Goal: Transaction & Acquisition: Purchase product/service

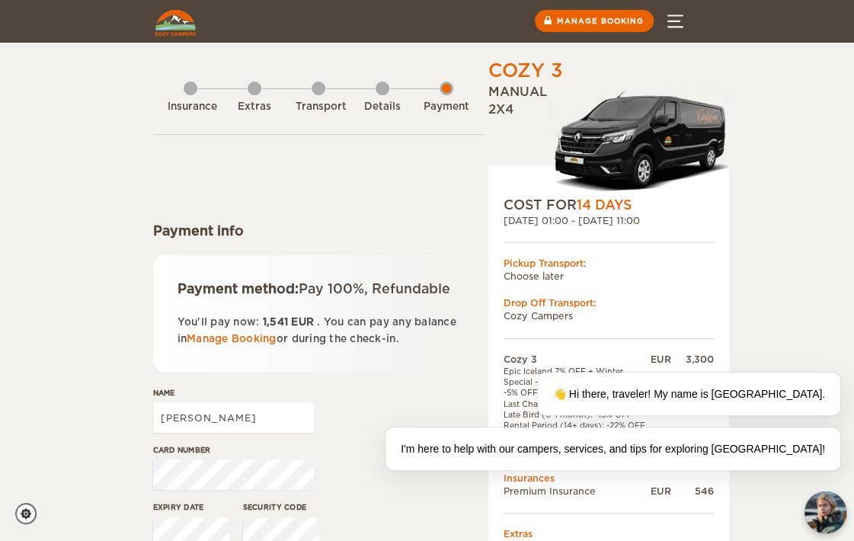
click at [772, 111] on div "Cozy 3 Expand Collapse Total 1,541 EUR Manual 2x4 COST FOR 14 Days 06. Oct 2025…" at bounding box center [427, 331] width 854 height 662
drag, startPoint x: 772, startPoint y: 111, endPoint x: 815, endPoint y: 78, distance: 54.2
click at [815, 78] on div "Cozy 3 Expand Collapse Total 1,541 EUR Manual 2x4 COST FOR 14 Days 06. Oct 2025…" at bounding box center [427, 331] width 854 height 662
drag, startPoint x: 188, startPoint y: 428, endPoint x: 78, endPoint y: 411, distance: 111.7
click at [78, 411] on div "Cozy 3 Expand Collapse Total 1,541 EUR Manual 2x4 COST FOR 14 Days [DATE] 01:00…" at bounding box center [427, 331] width 854 height 662
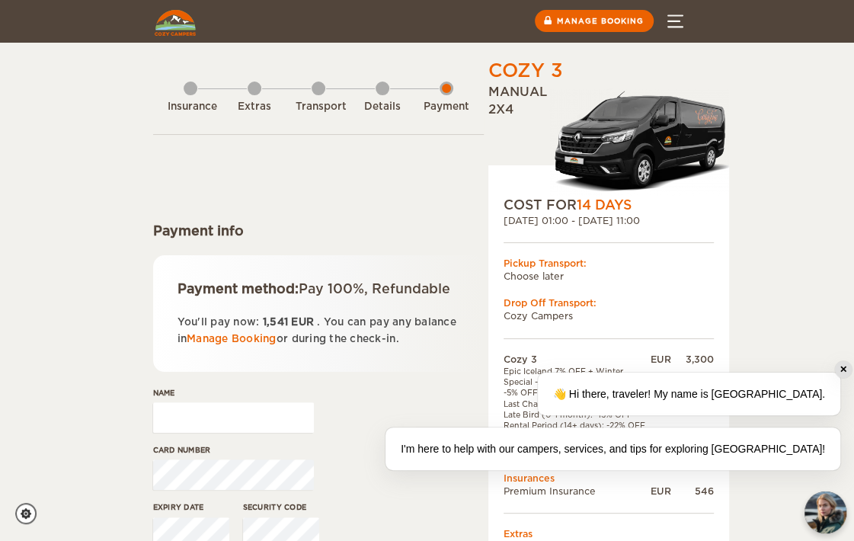
click at [843, 371] on div "✕" at bounding box center [843, 369] width 17 height 17
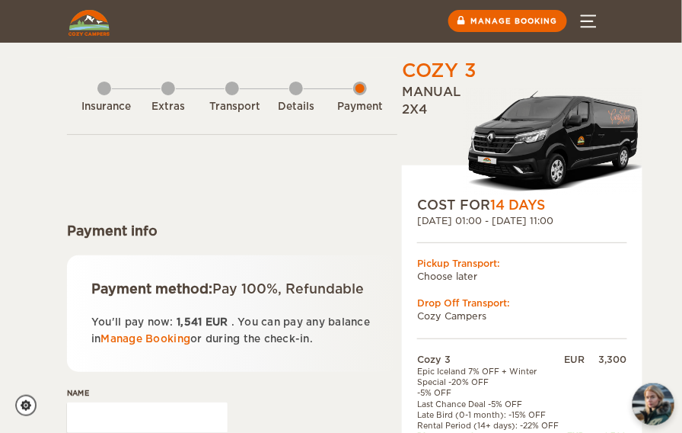
drag, startPoint x: 753, startPoint y: 8, endPoint x: 650, endPoint y: 80, distance: 126.3
click at [650, 80] on div "Cozy 3 Expand Collapse Total 1,541 EUR Manual 2x4 COST FOR 14 Days 06. Oct 2025…" at bounding box center [341, 331] width 682 height 662
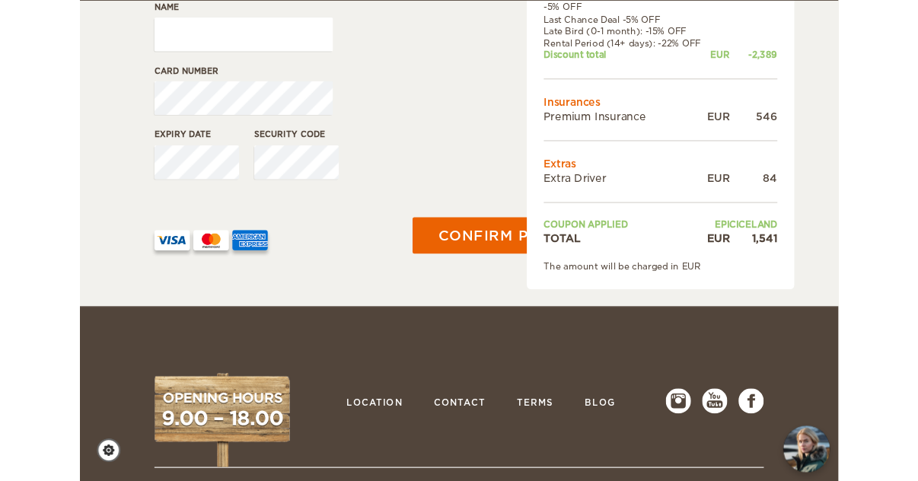
scroll to position [386, 0]
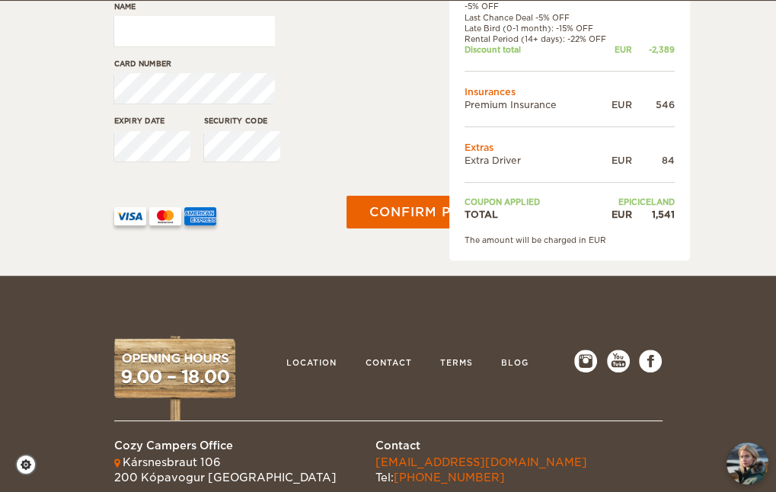
drag, startPoint x: 528, startPoint y: 2, endPoint x: 341, endPoint y: 174, distance: 253.8
click at [341, 174] on div "Confirm payment" at bounding box center [395, 212] width 117 height 79
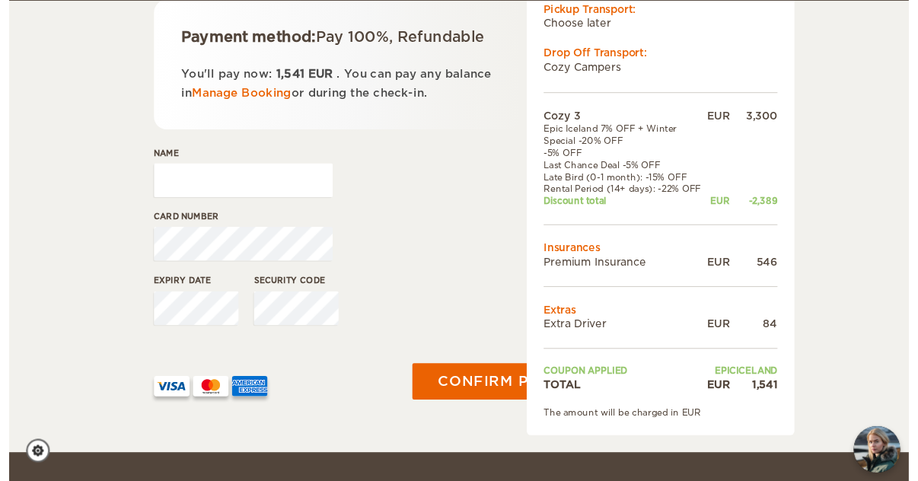
scroll to position [255, 0]
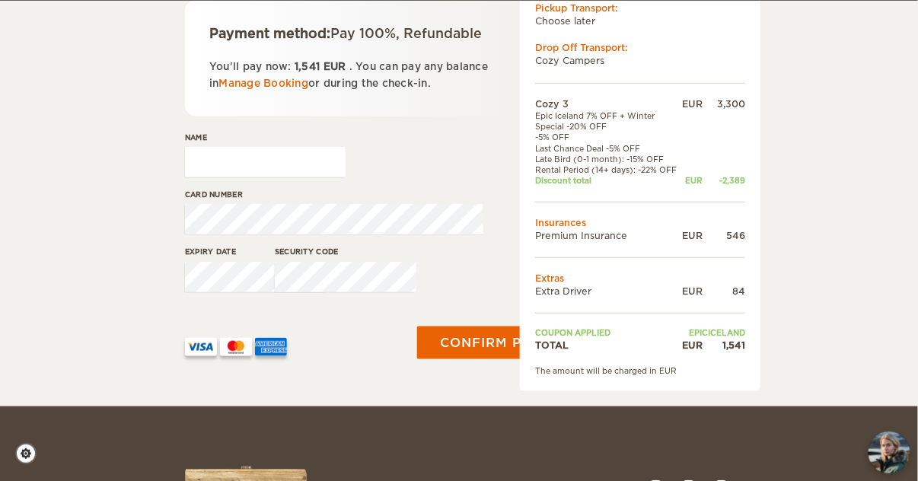
drag, startPoint x: 736, startPoint y: 5, endPoint x: 388, endPoint y: 155, distance: 379.0
click at [388, 155] on div "Name" at bounding box center [350, 160] width 330 height 57
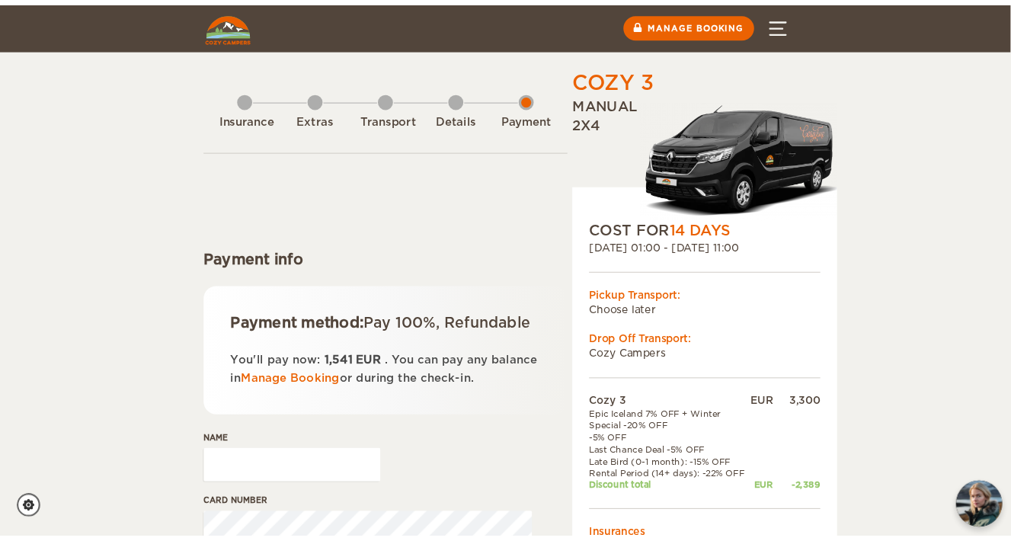
scroll to position [0, 0]
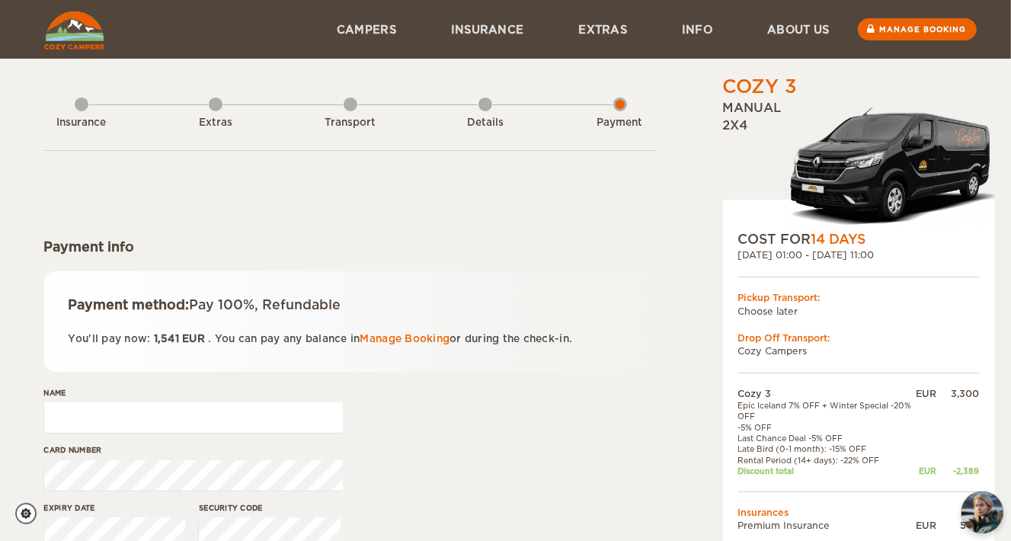
drag, startPoint x: 788, startPoint y: 5, endPoint x: 511, endPoint y: 173, distance: 323.9
click at [511, 173] on form "Payment info Payment method: Pay 100%, Refundable You'll pay now: 1,541 EUR . Y…" at bounding box center [350, 394] width 613 height 488
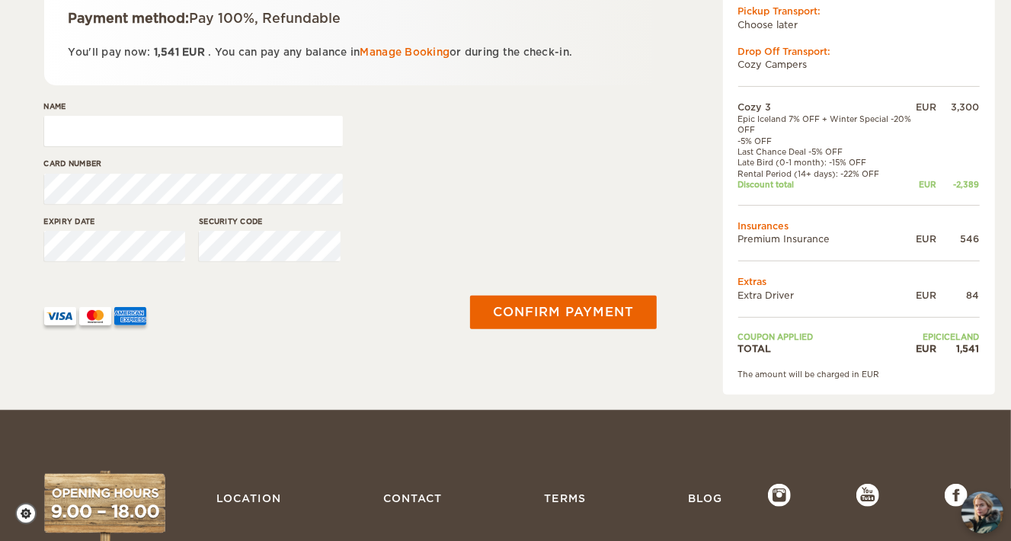
scroll to position [288, 0]
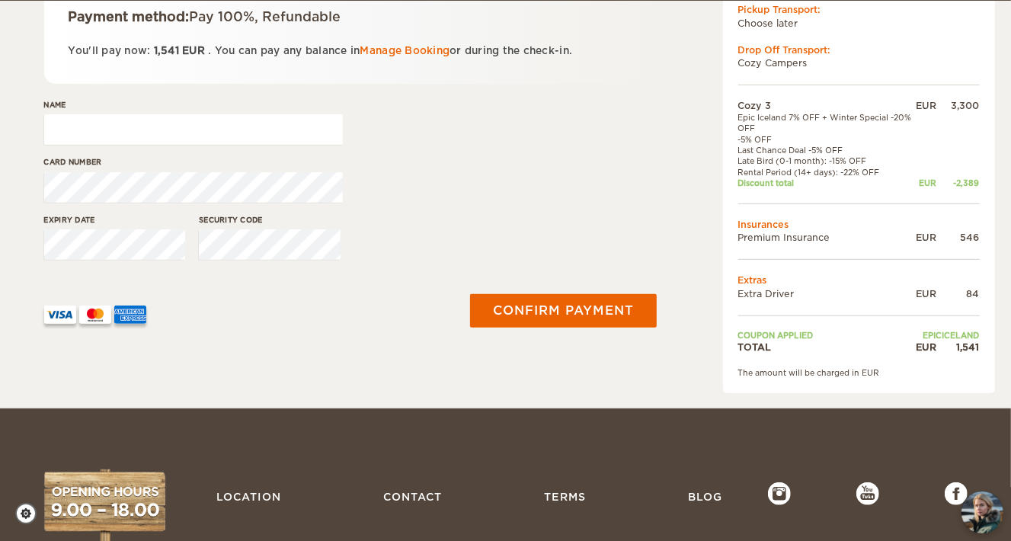
drag, startPoint x: 533, startPoint y: 241, endPoint x: 629, endPoint y: 214, distance: 99.6
click at [629, 214] on div "Expiry date Security code" at bounding box center [350, 242] width 613 height 57
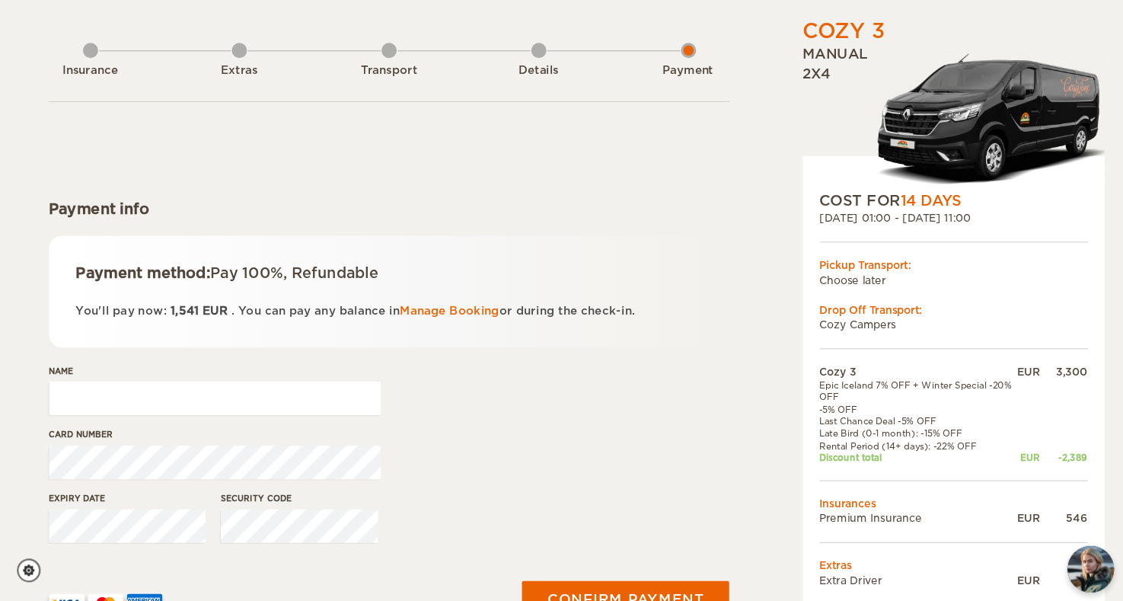
scroll to position [0, 0]
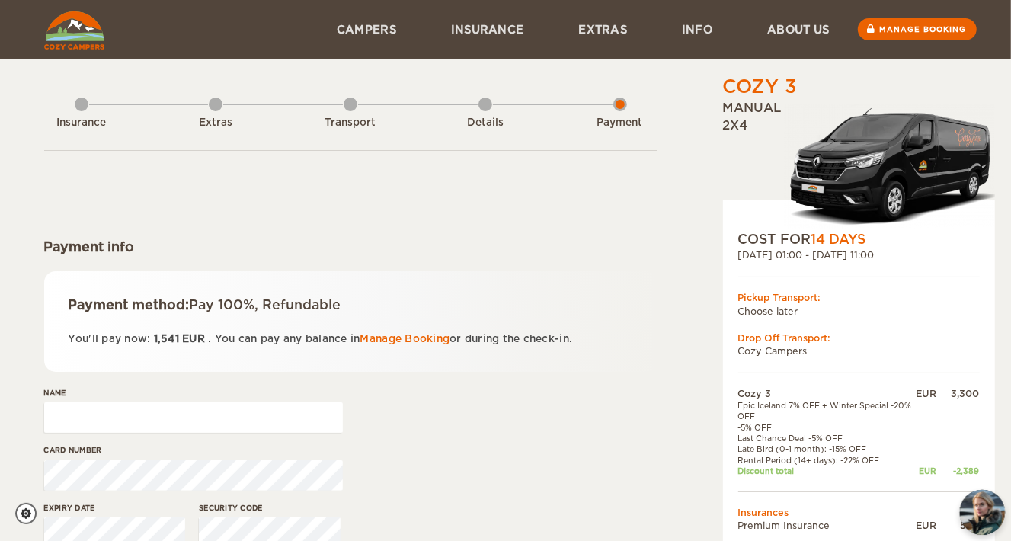
click at [853, 507] on img "chat-button" at bounding box center [981, 512] width 45 height 45
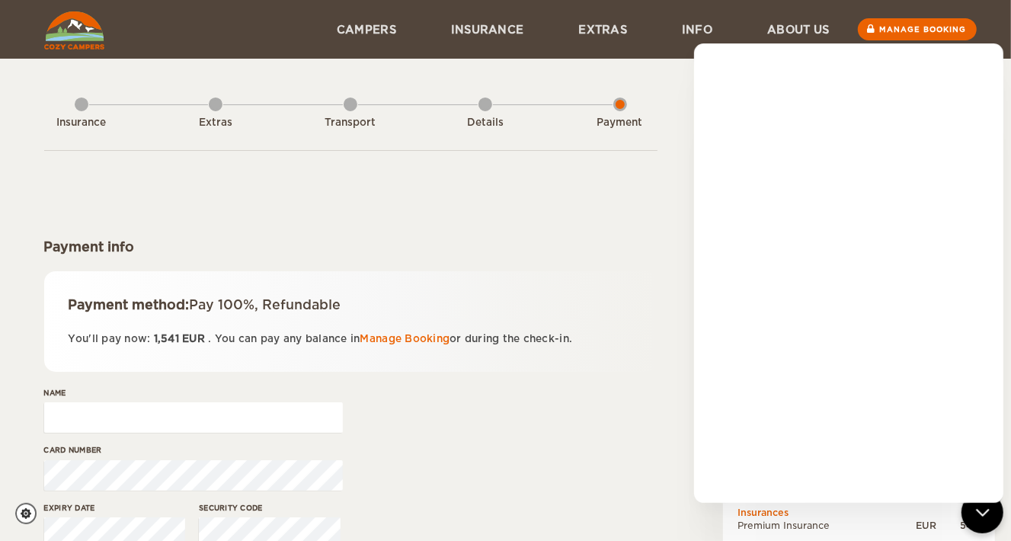
click at [645, 177] on form "Payment info Payment method: Pay 100%, Refundable You'll pay now: 1,541 EUR . Y…" at bounding box center [350, 394] width 613 height 488
click at [647, 194] on form "Payment info Payment method: Pay 100%, Refundable You'll pay now: 1,541 EUR . Y…" at bounding box center [350, 394] width 613 height 488
click at [853, 30] on header "Menu Campers Premium 4×4 Iceland Campers Standard Campers Budget Campers Insura…" at bounding box center [505, 29] width 1011 height 59
click at [853, 513] on icon "chat-button" at bounding box center [981, 512] width 12 height 6
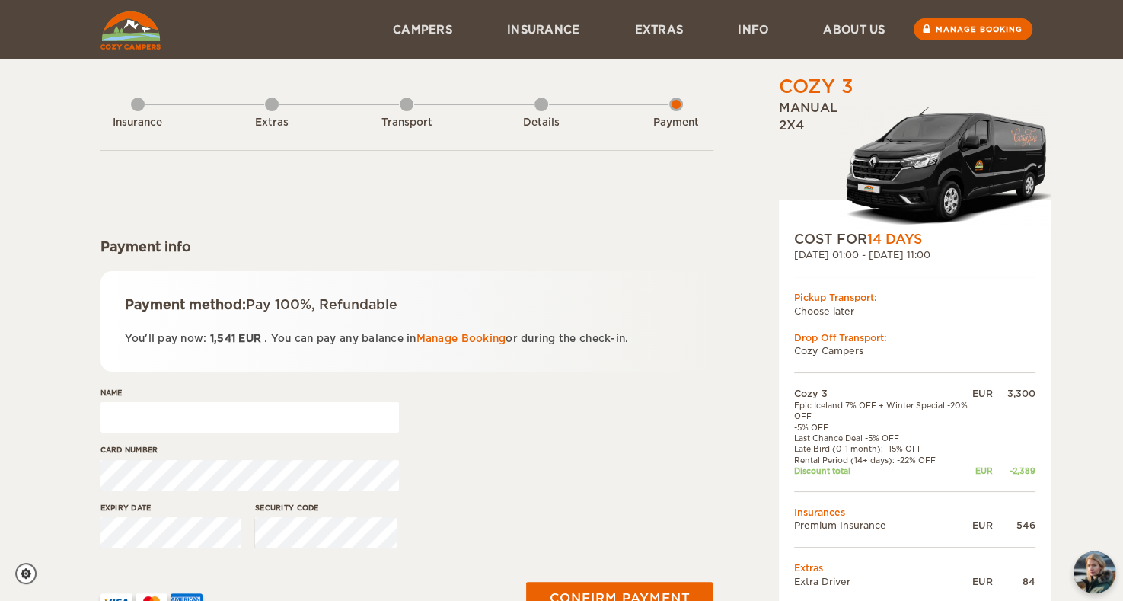
drag, startPoint x: 665, startPoint y: 8, endPoint x: 1090, endPoint y: 286, distance: 507.7
click at [853, 286] on div "Cozy 3 Expand Collapse Total 1,541 EUR Manual 2x4 COST FOR 14 Days 06. Oct 2025…" at bounding box center [561, 348] width 1123 height 696
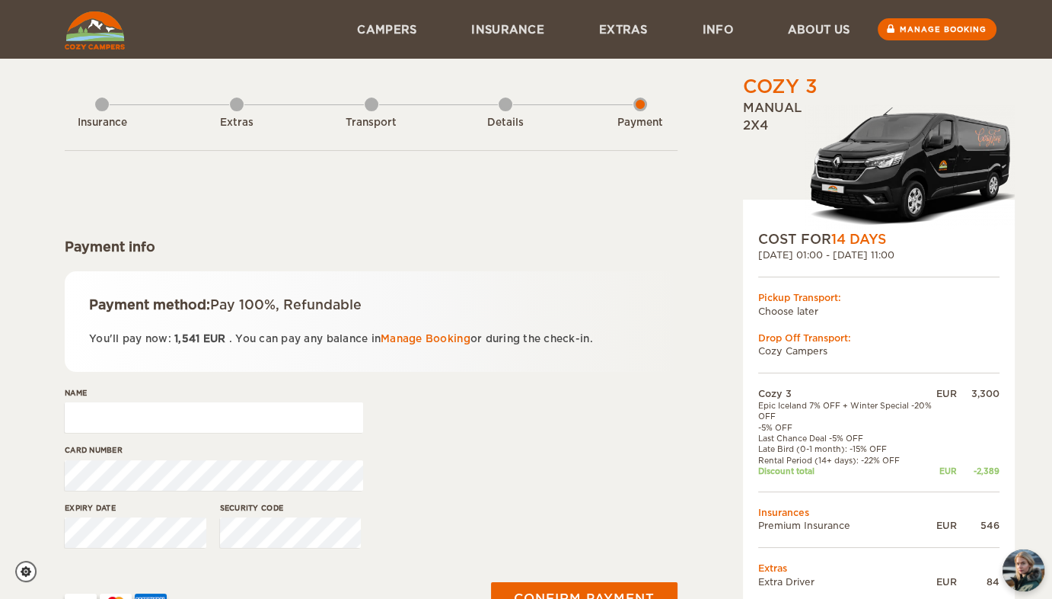
drag, startPoint x: 725, startPoint y: 0, endPoint x: 991, endPoint y: 337, distance: 429.9
click at [853, 337] on div "Drop Off Transport:" at bounding box center [878, 337] width 241 height 13
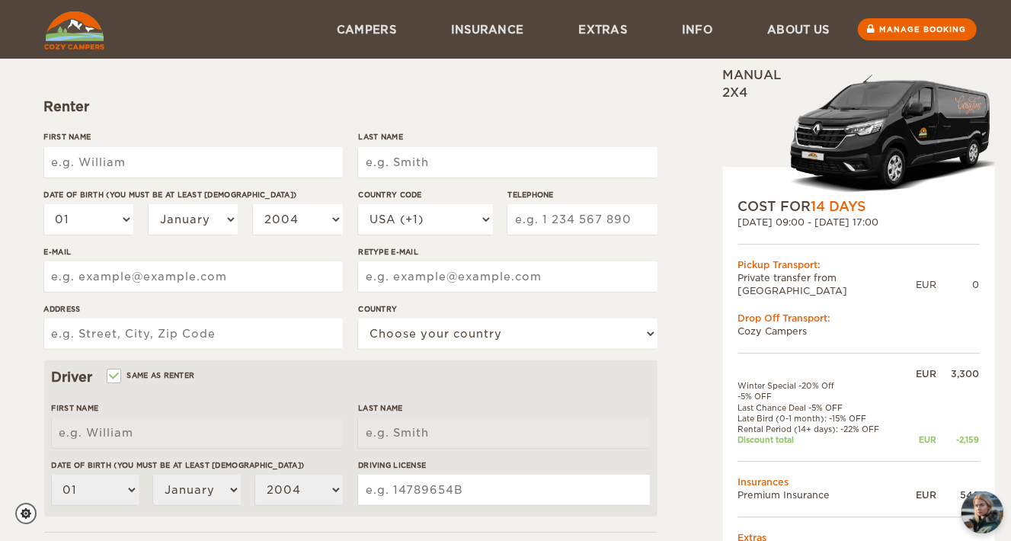
scroll to position [139, 0]
click at [258, 158] on input "First Name" at bounding box center [193, 163] width 299 height 30
type input "[PERSON_NAME]"
type input "Jesus"
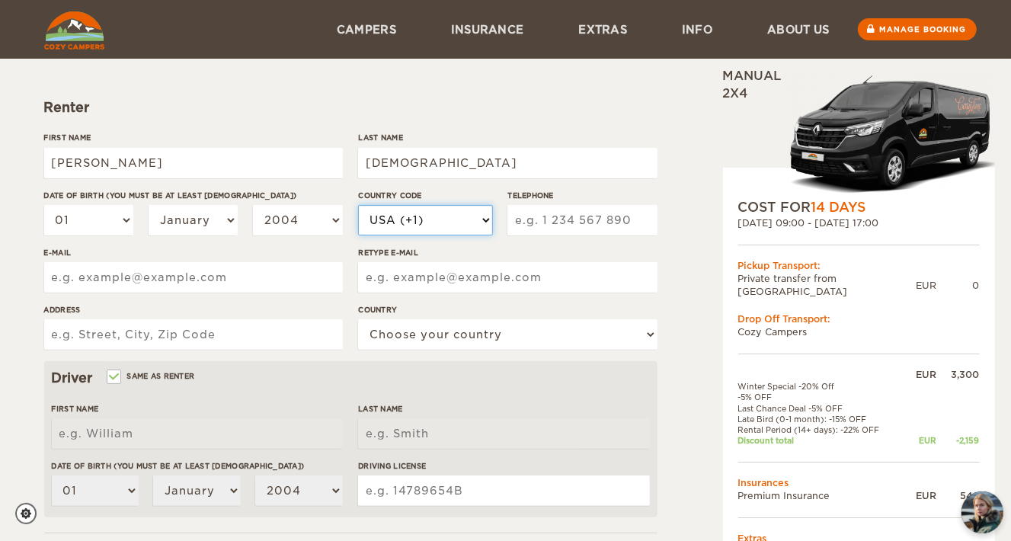
select select "351"
type input "925089996"
type input "jmiguelfjesus@gmail.com"
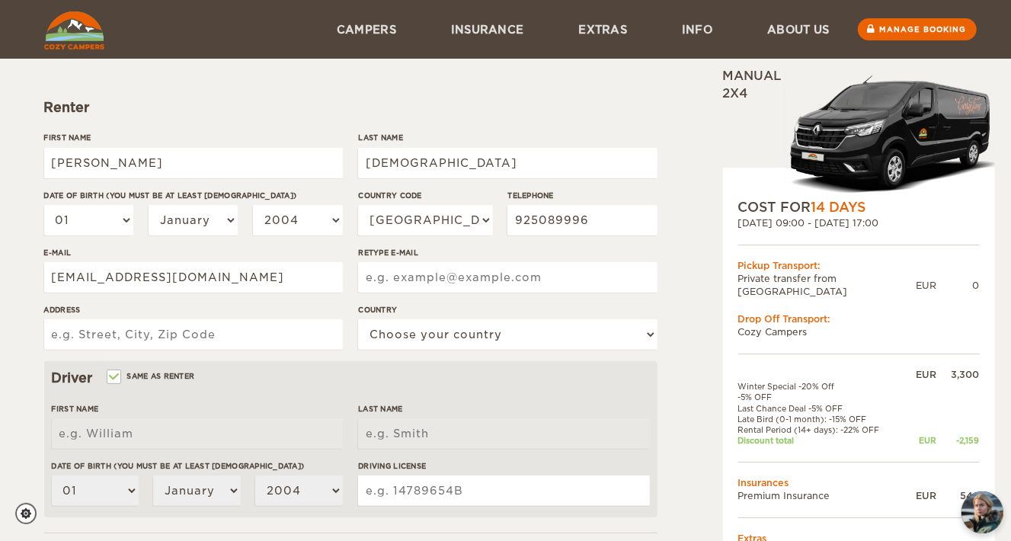
type input "jmiguelfjesus@gmail.com"
type input "Caminho do Areeiro baixo 7"
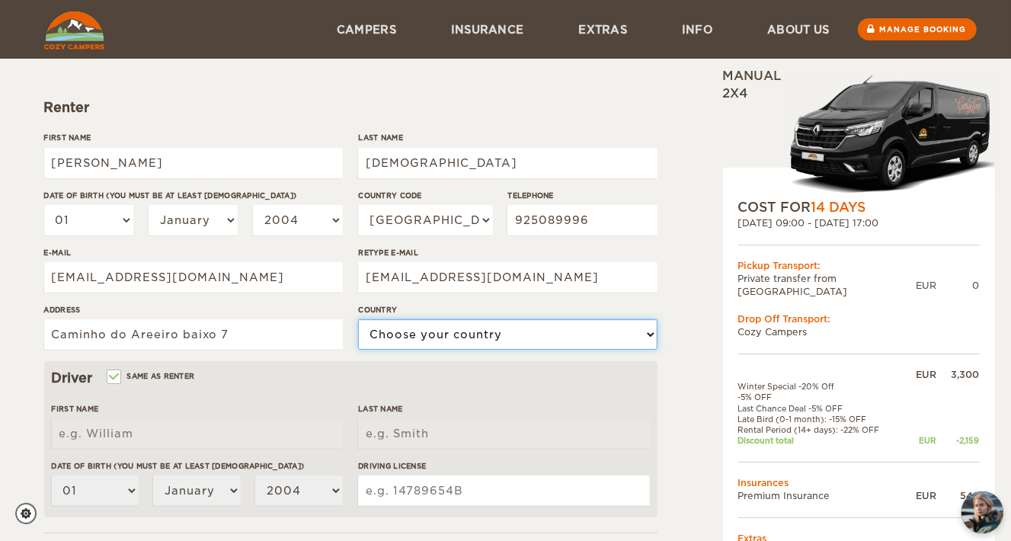
select select "167"
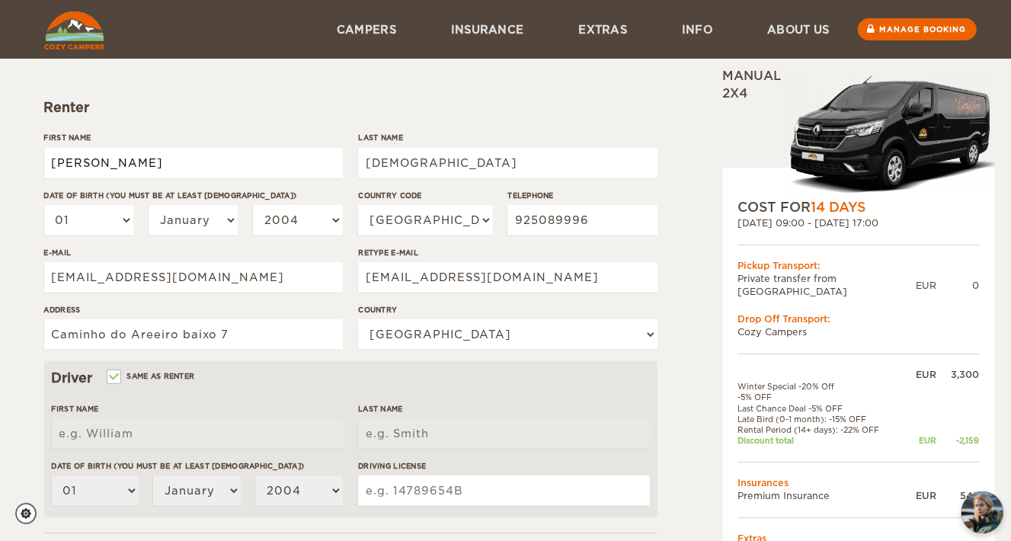
type input "[PERSON_NAME]"
type input "Jesus"
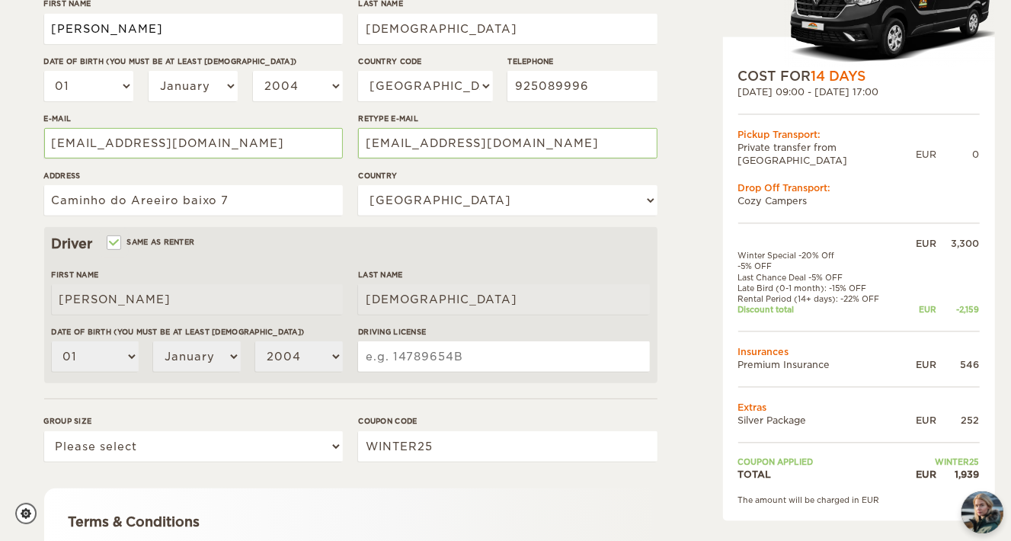
scroll to position [274, 0]
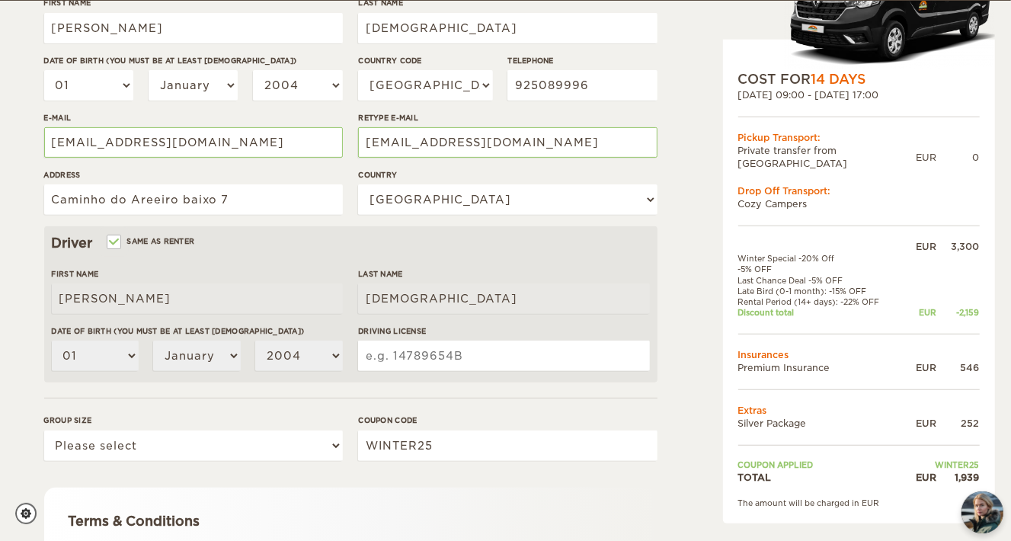
click at [441, 355] on input "Driving License" at bounding box center [503, 355] width 291 height 30
type input "M-1519023"
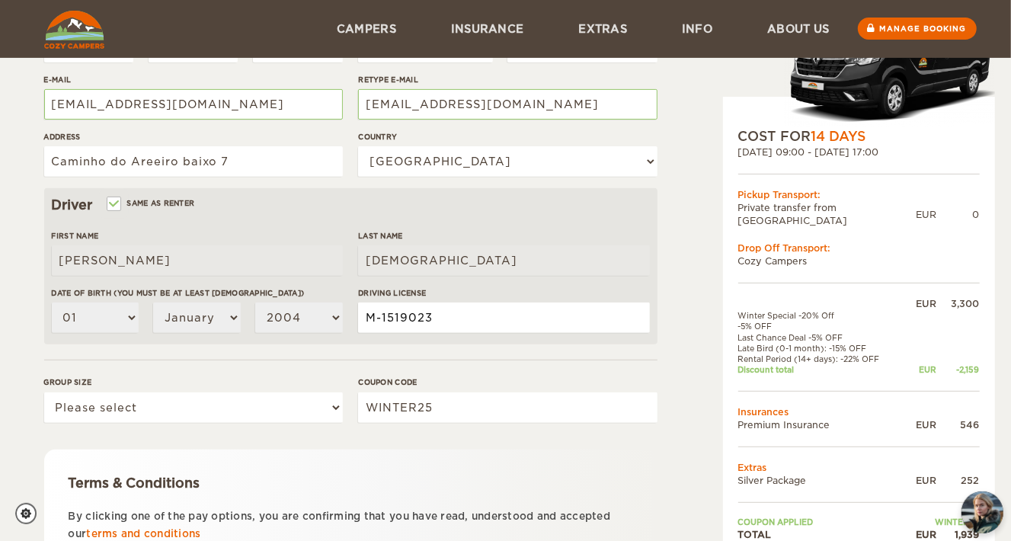
scroll to position [369, 0]
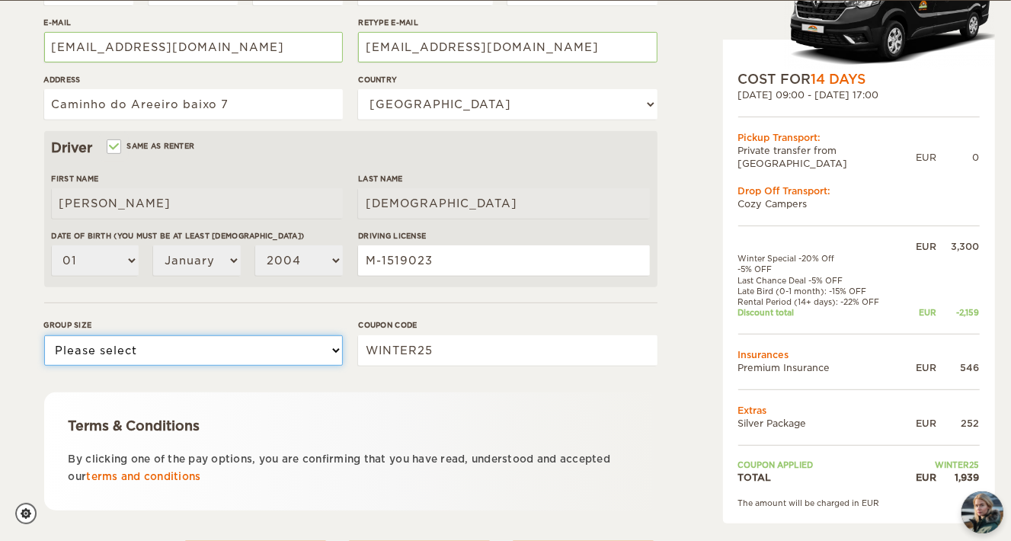
click at [302, 349] on select "Please select 1 2 3" at bounding box center [193, 350] width 299 height 30
select select "2"
click at [44, 335] on select "Please select 1 2 3" at bounding box center [193, 350] width 299 height 30
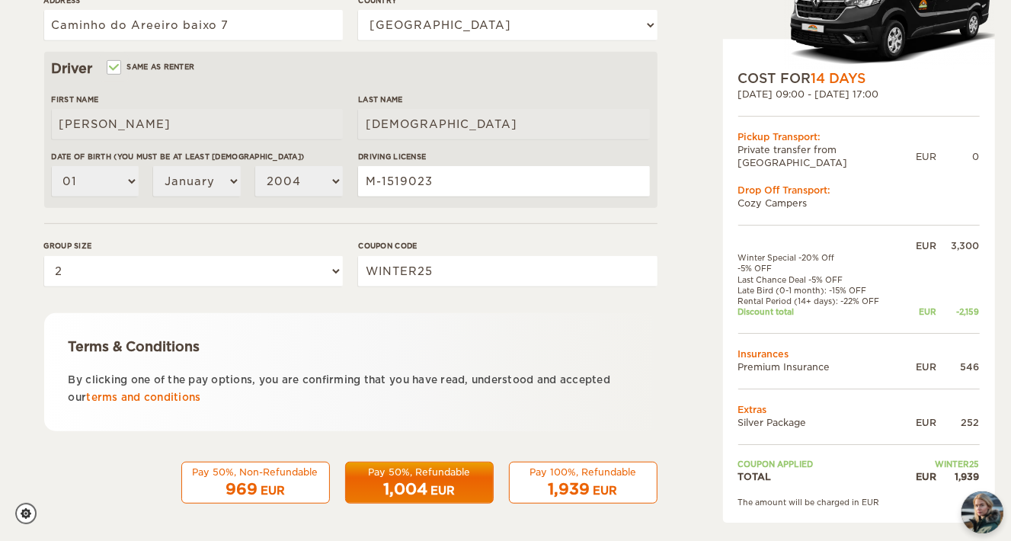
click at [288, 470] on div "Pay 50%, Non-Refundable" at bounding box center [255, 471] width 129 height 13
click at [285, 468] on div "Pay 50%, Non-Refundable" at bounding box center [255, 471] width 129 height 13
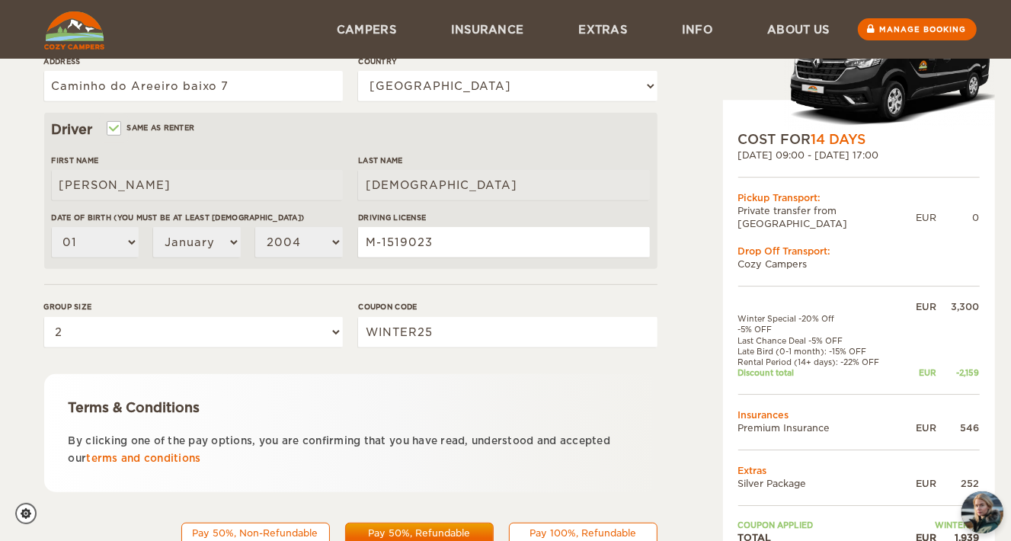
scroll to position [388, 0]
drag, startPoint x: 460, startPoint y: 333, endPoint x: 231, endPoint y: 314, distance: 229.2
click at [231, 314] on div "Group size Please select 1 2 3 Coupon code WINTER25" at bounding box center [350, 329] width 613 height 57
type input "e"
type input "EPICICELAND"
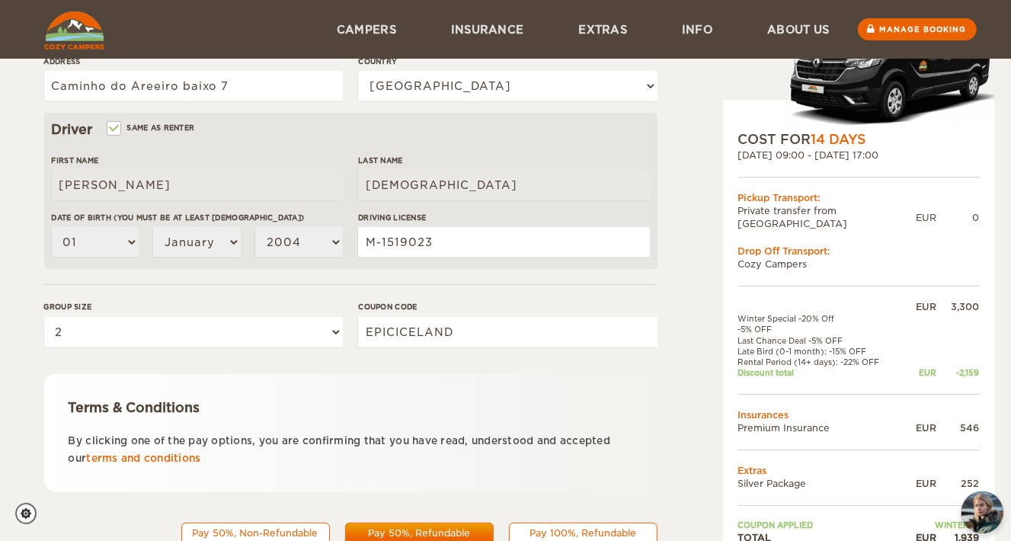
click at [296, 532] on div "Pay 50%, Non-Refundable" at bounding box center [255, 532] width 129 height 13
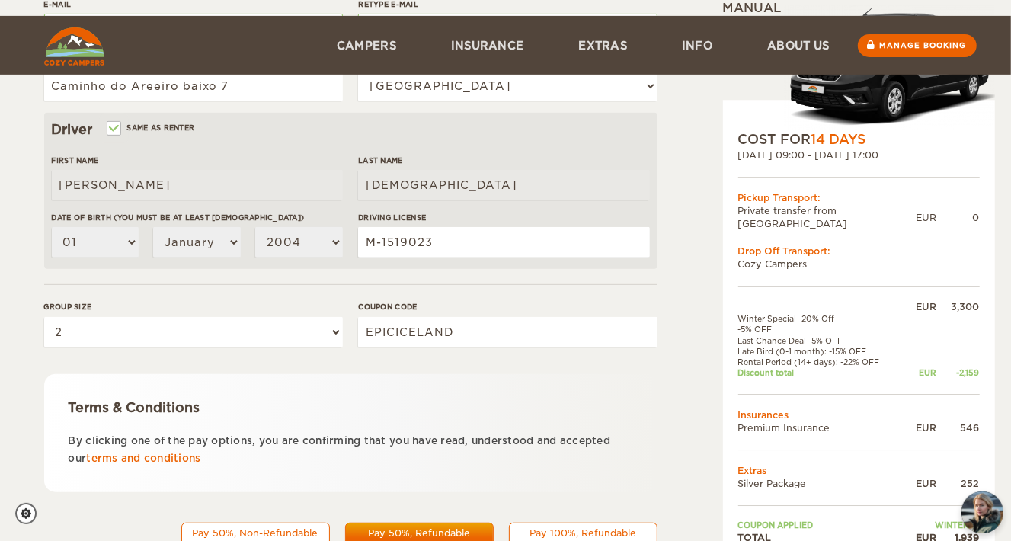
scroll to position [449, 0]
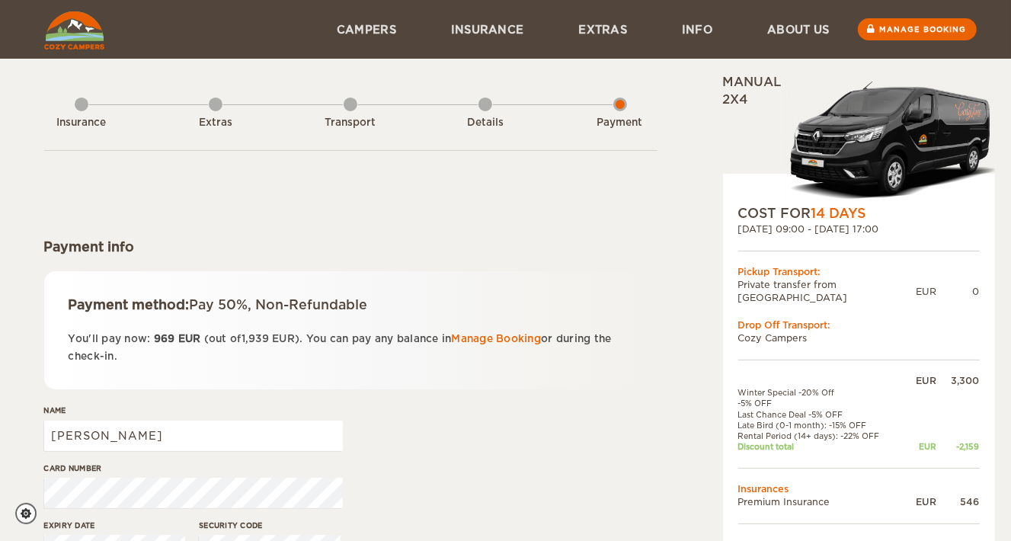
click at [442, 261] on form "Payment info Payment method: Pay 50%, Non-Refundable You'll pay now: 969 EUR (o…" at bounding box center [350, 403] width 613 height 506
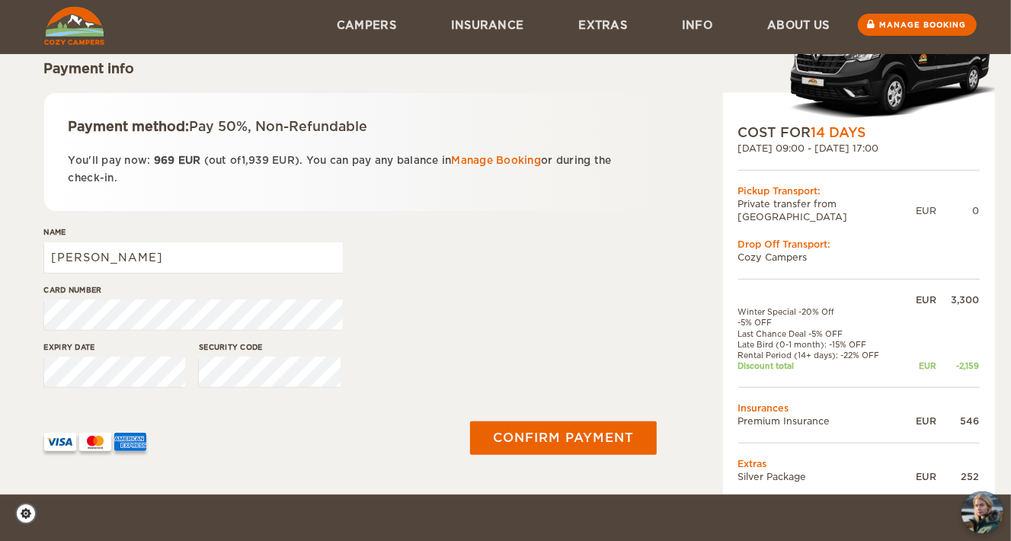
scroll to position [176, 0]
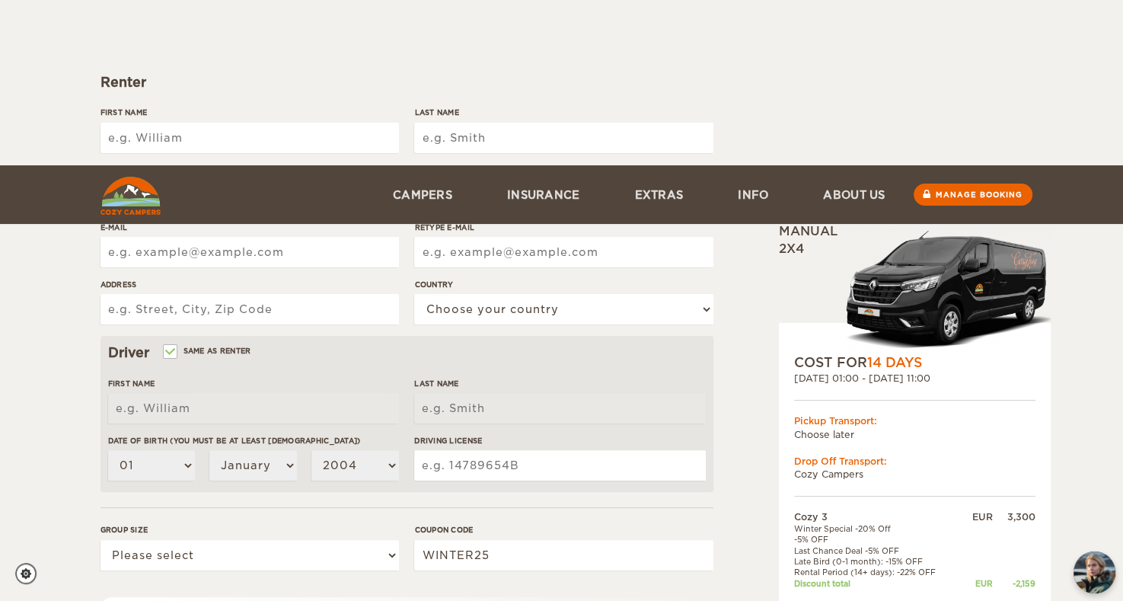
scroll to position [388, 0]
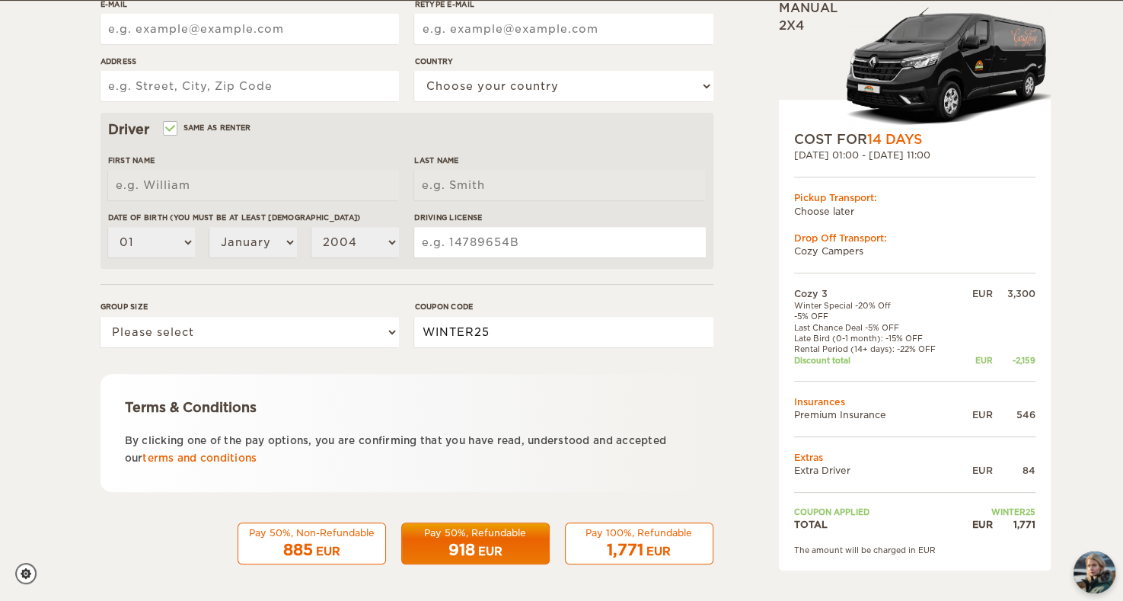
drag, startPoint x: 506, startPoint y: 324, endPoint x: 336, endPoint y: 324, distance: 169.8
click at [336, 324] on div "Group size Please select 1 2 3 Coupon code WINTER25" at bounding box center [407, 329] width 613 height 57
type input "i"
type input "EPICICELAND"
click at [281, 334] on select "Please select 1 2 3" at bounding box center [250, 332] width 299 height 30
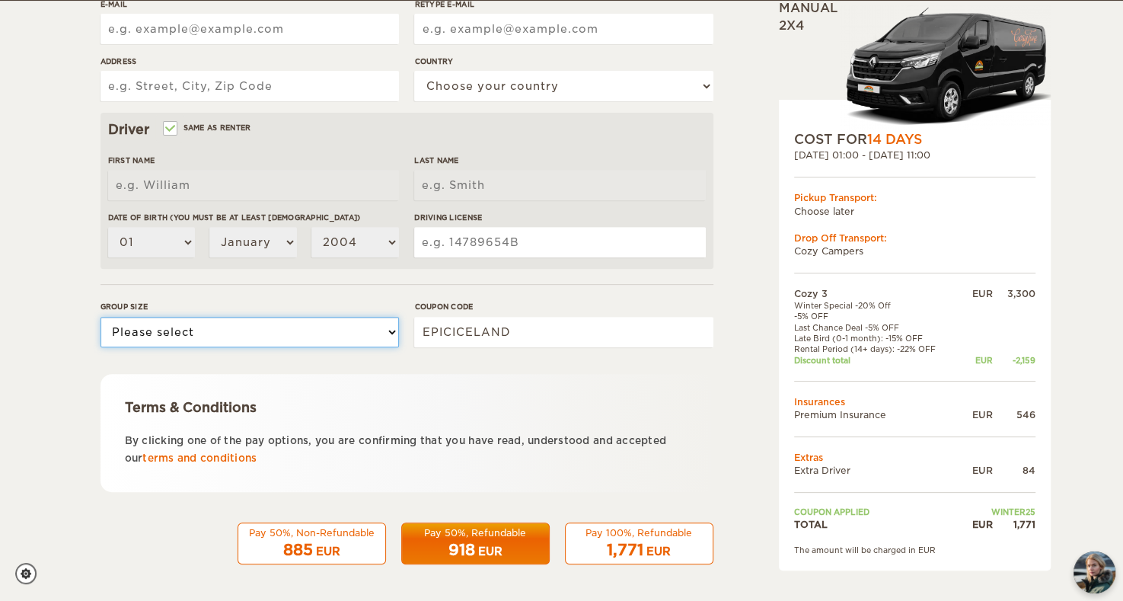
select select "2"
click at [101, 317] on select "Please select 1 2 3" at bounding box center [250, 332] width 299 height 30
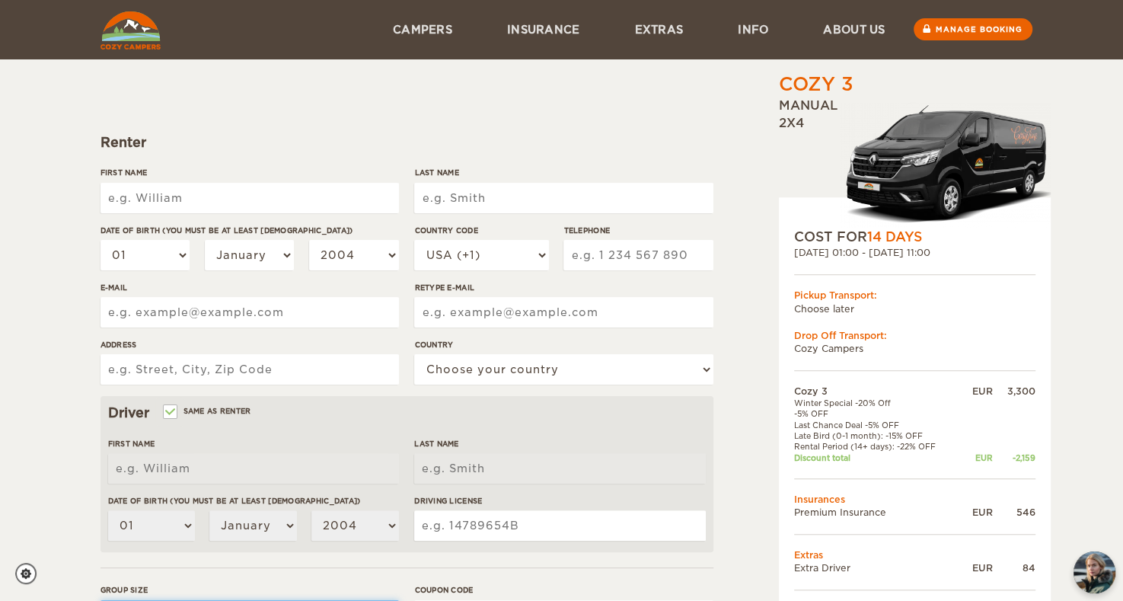
scroll to position [101, 0]
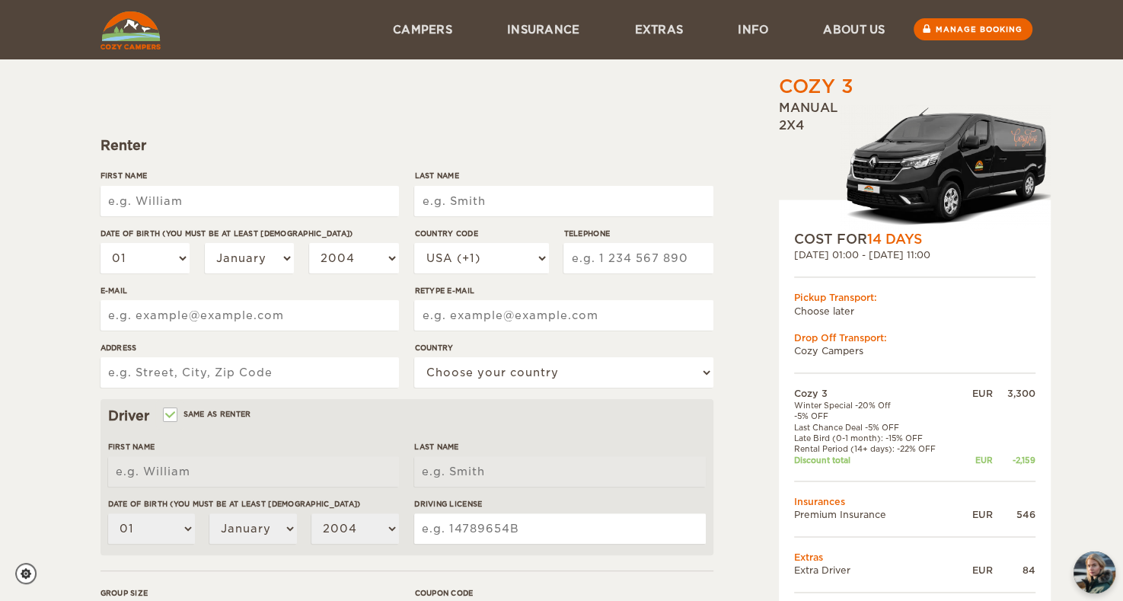
click at [234, 193] on input "First Name" at bounding box center [250, 201] width 299 height 30
type input "[PERSON_NAME]"
type input "Jesus"
select select "351"
type input "925089996"
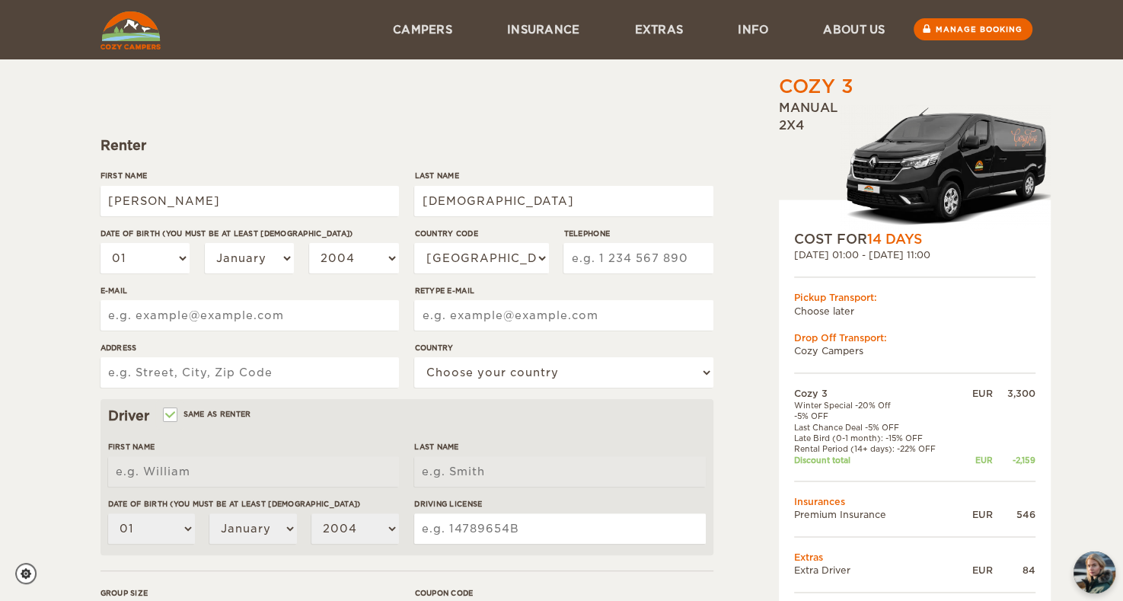
type input "jmiguelfjesus@gmail.com"
type input "Caminho do Areeiro baixo 7"
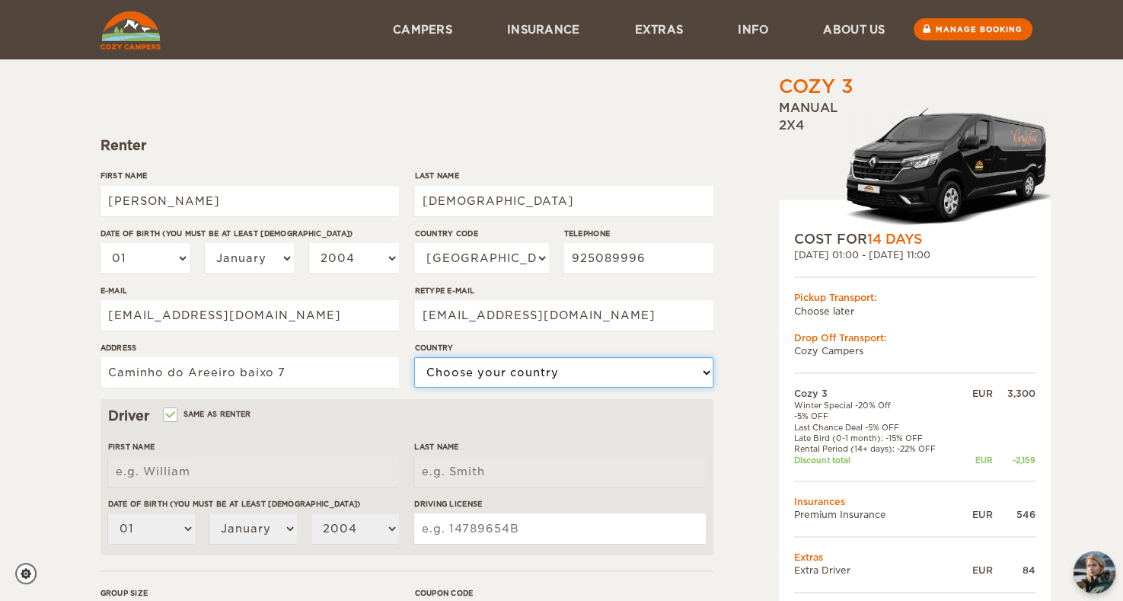
select select "167"
type input "M-1519023"
type input "[PERSON_NAME]"
type input "Jesus"
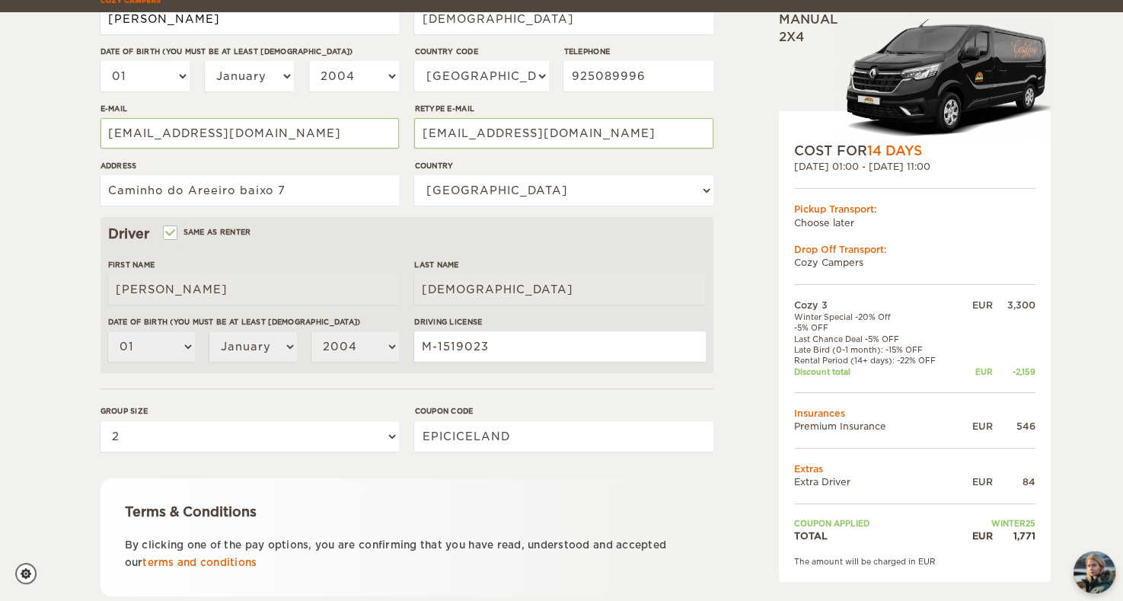
scroll to position [388, 0]
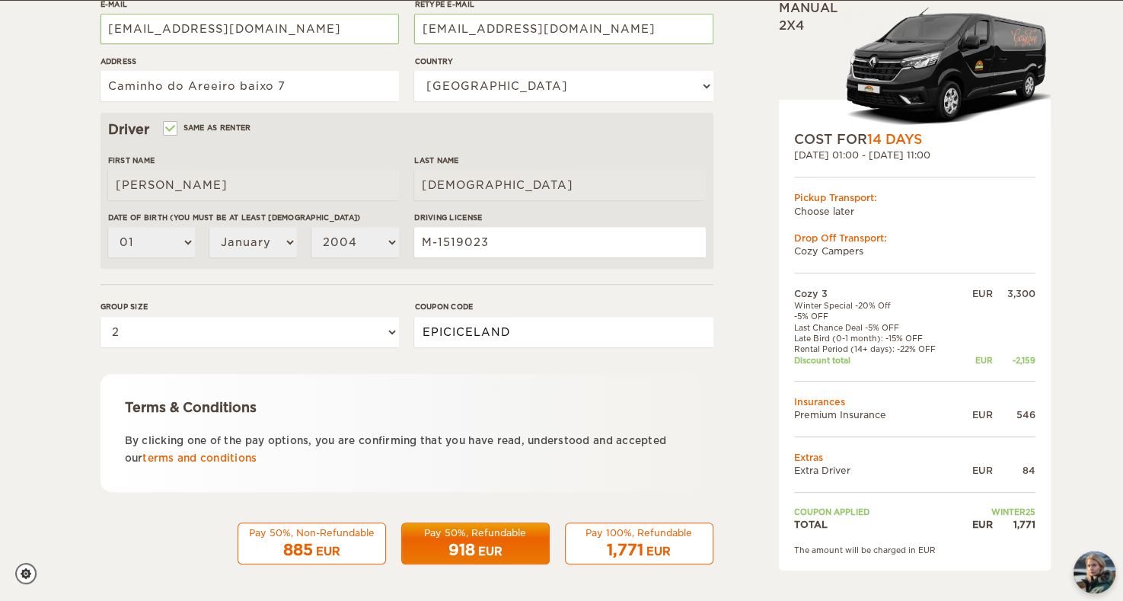
click at [532, 330] on input "EPICICELAND" at bounding box center [563, 332] width 299 height 30
click at [368, 548] on div "885 EUR" at bounding box center [311, 550] width 129 height 22
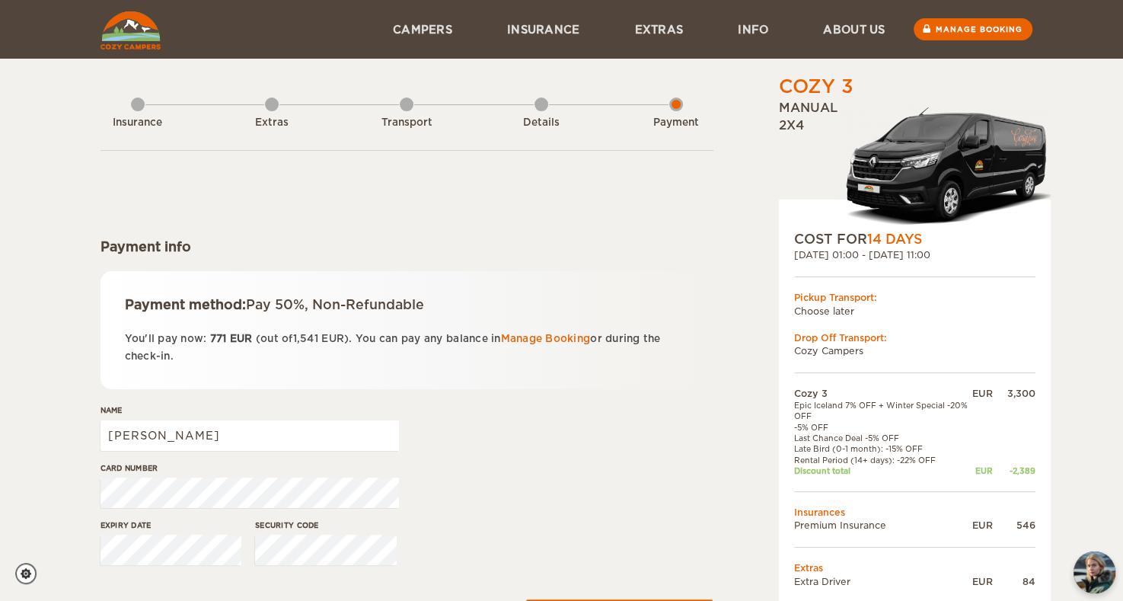
scroll to position [43, 0]
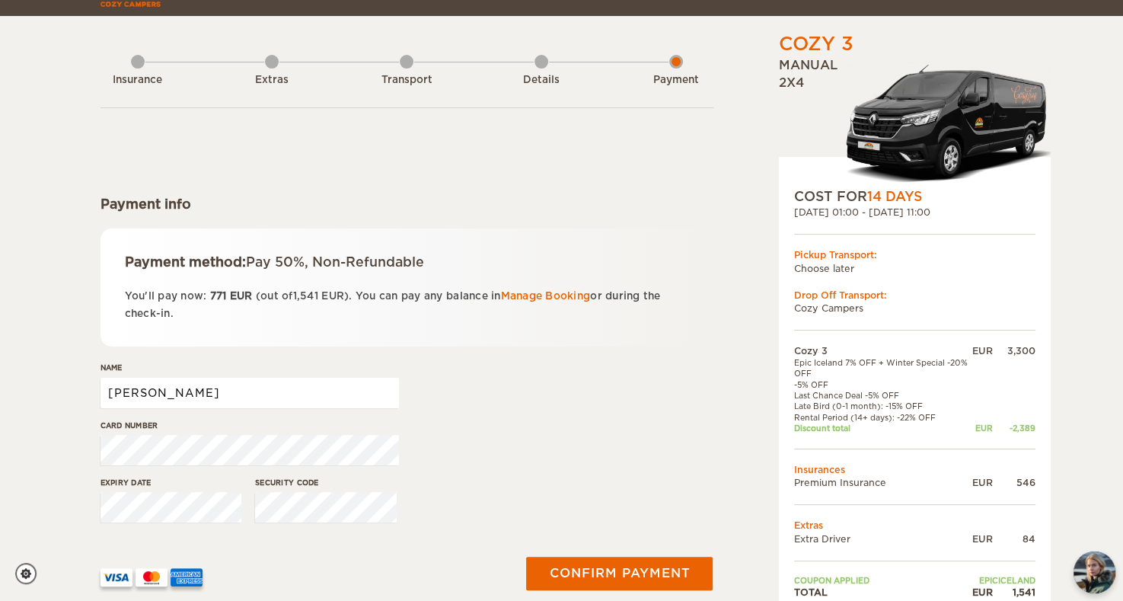
drag, startPoint x: 168, startPoint y: 381, endPoint x: 51, endPoint y: 394, distance: 118.1
click at [51, 394] on div "Cozy 3 Expand Collapse Total 1,541 EUR Manual 2x4 COST FOR 14 Days 06. Oct 2025…" at bounding box center [561, 305] width 1123 height 696
click at [525, 222] on form "Payment info Payment method: Pay 50%, Non-Refundable You'll pay now: 771 EUR (o…" at bounding box center [407, 360] width 613 height 506
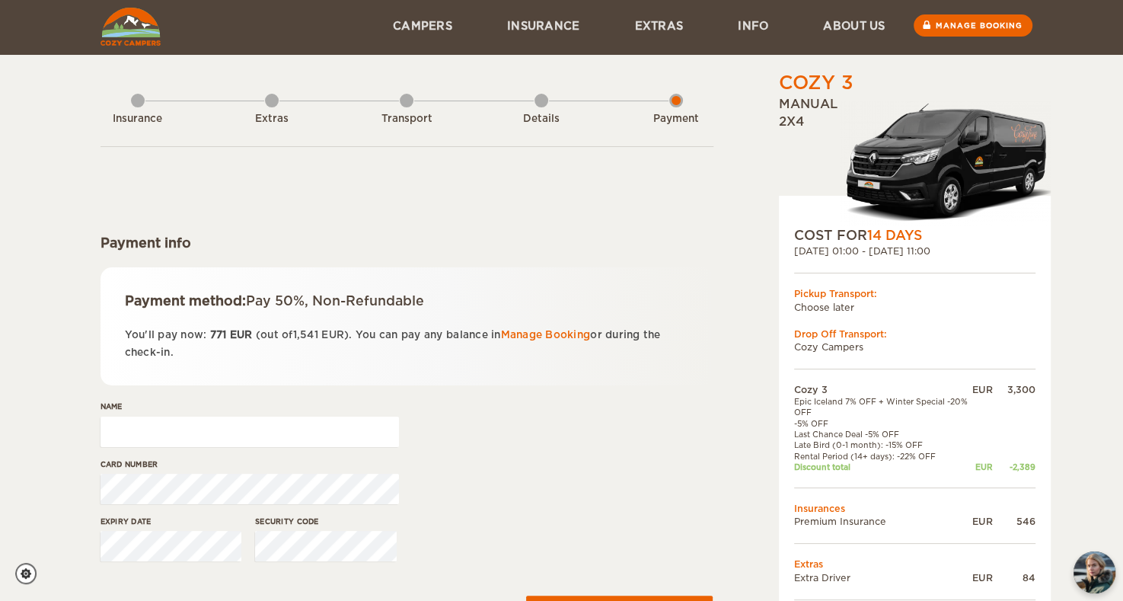
scroll to position [0, 0]
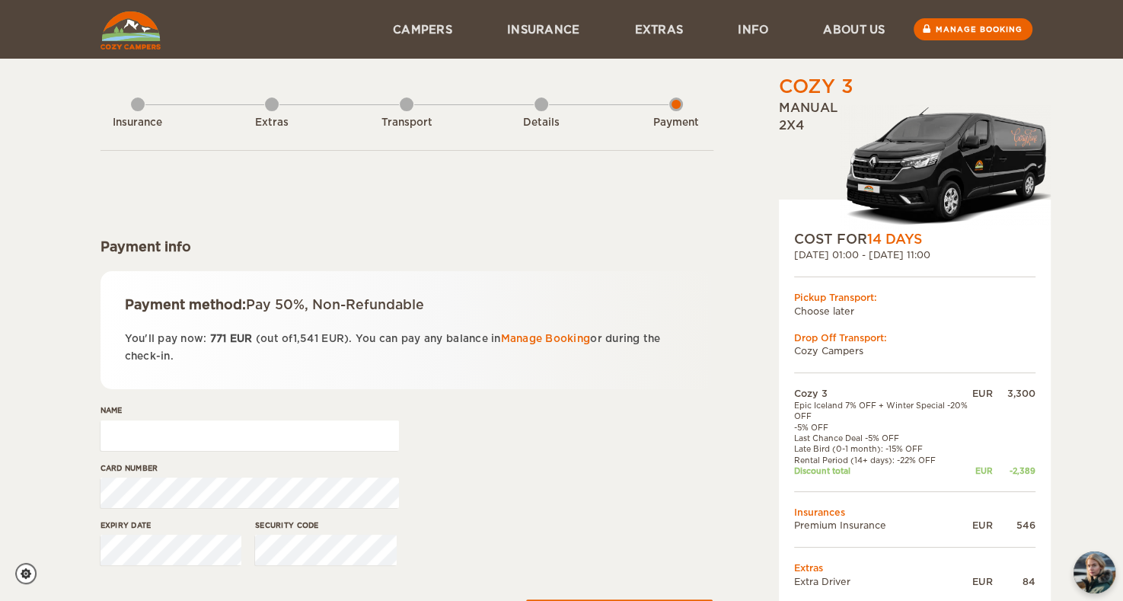
drag, startPoint x: 897, startPoint y: 4, endPoint x: 1058, endPoint y: 158, distance: 223.5
click at [1058, 158] on div "Cozy 3 Expand Collapse Total 1,541 EUR Manual 2x4 COST FOR 14 Days 06. Oct 2025…" at bounding box center [561, 348] width 1123 height 696
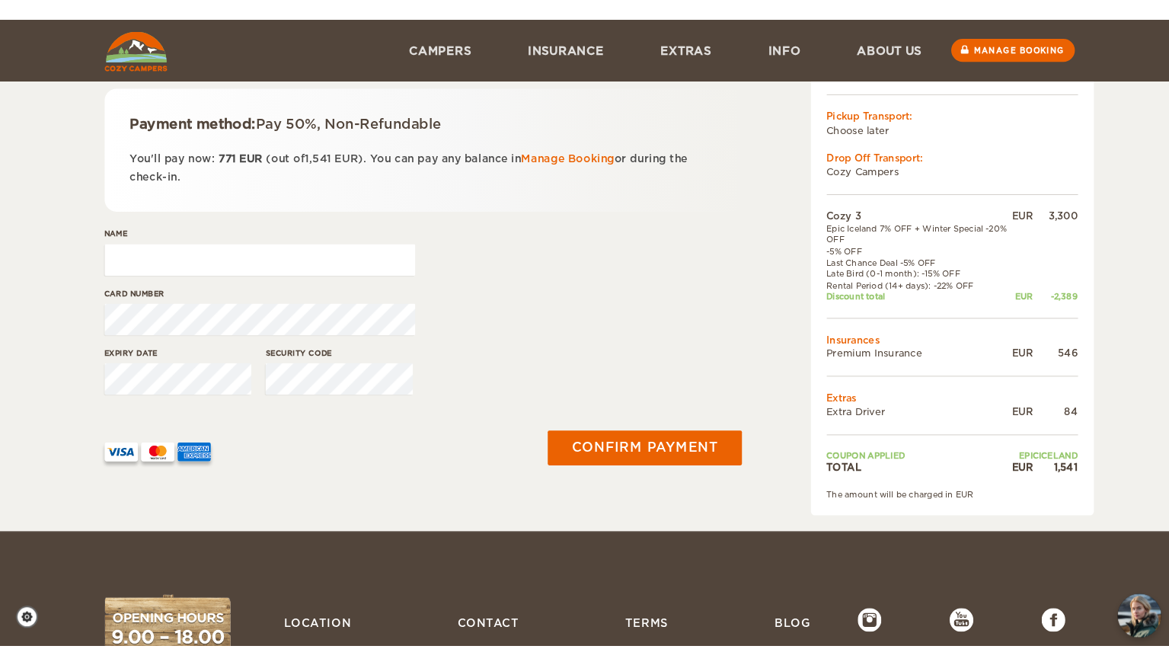
scroll to position [191, 0]
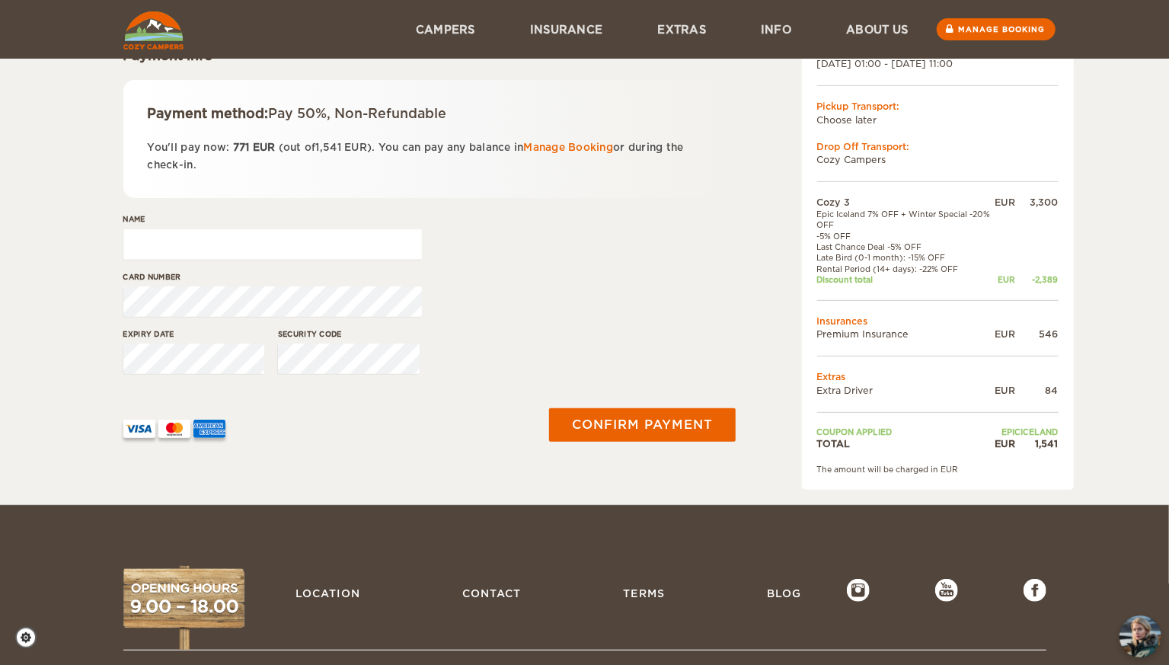
click at [720, 183] on div "Payment method: Pay 50%, Non-Refundable You'll pay now: 771 EUR (out of 1,541 E…" at bounding box center [429, 139] width 613 height 118
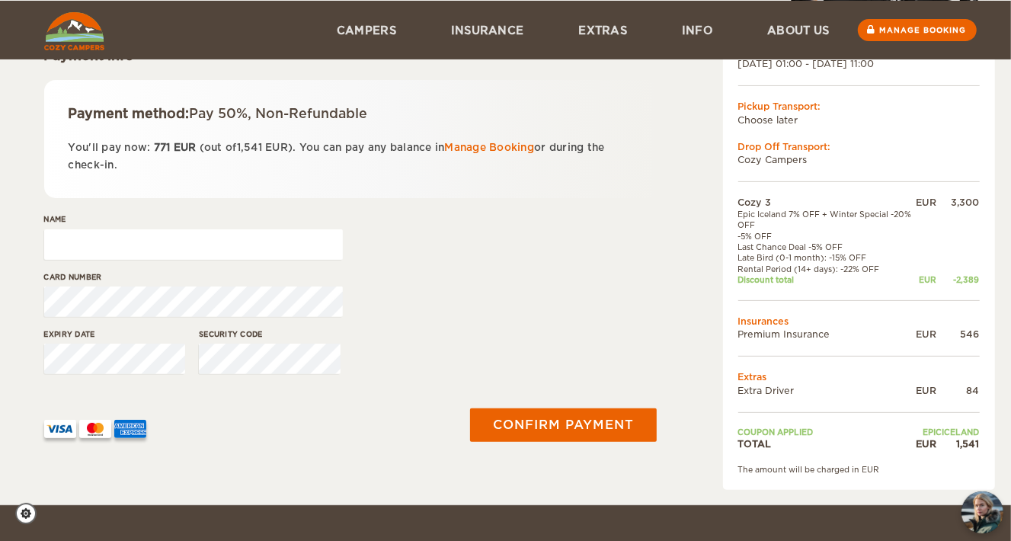
click at [452, 210] on form "Payment info Payment method: Pay 50%, Non-Refundable You'll pay now: 771 EUR (o…" at bounding box center [350, 212] width 613 height 506
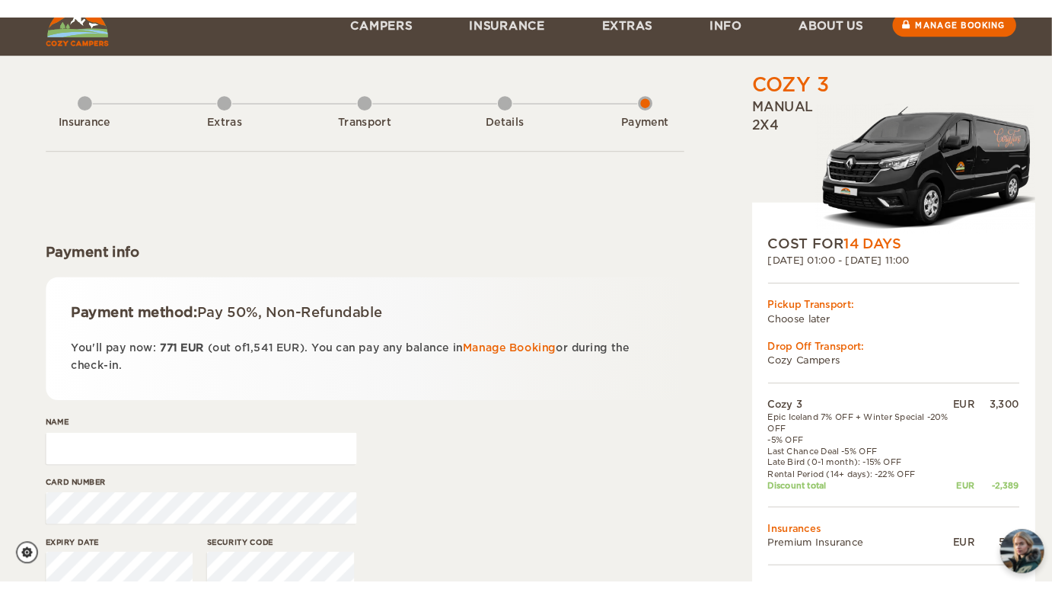
scroll to position [0, 0]
